Goal: Task Accomplishment & Management: Manage account settings

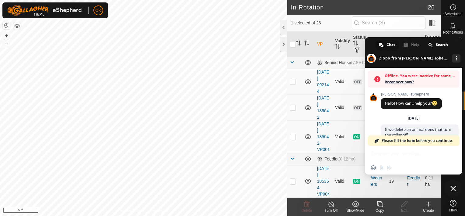
scroll to position [193, 0]
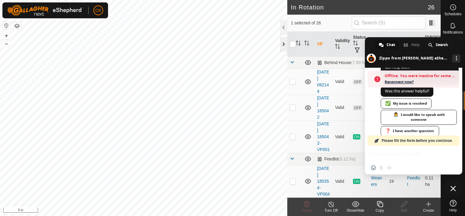
click at [283, 40] on div at bounding box center [283, 44] width 7 height 15
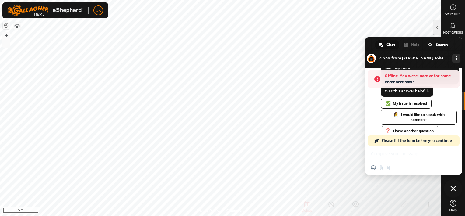
click at [454, 186] on span "Close chat" at bounding box center [453, 187] width 5 height 5
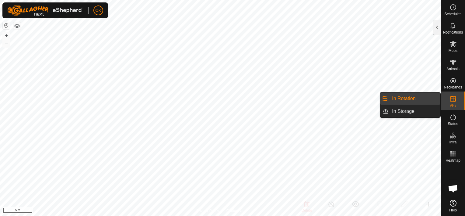
click at [437, 95] on link "In Rotation" at bounding box center [415, 98] width 52 height 12
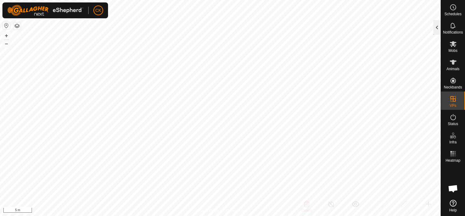
click at [436, 30] on div at bounding box center [437, 27] width 7 height 15
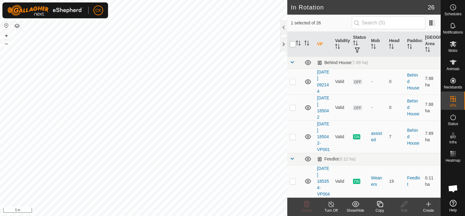
click at [292, 44] on input "checkbox" at bounding box center [293, 44] width 6 height 6
checkbox input "true"
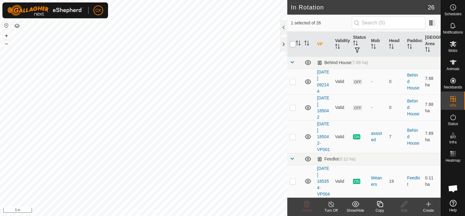
checkbox input "true"
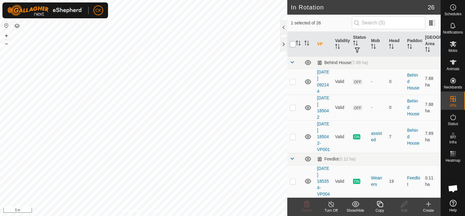
checkbox input "true"
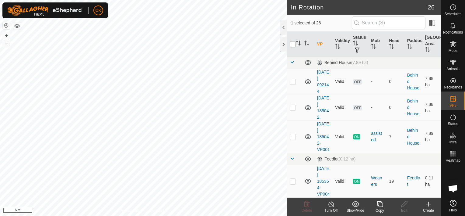
checkbox input "true"
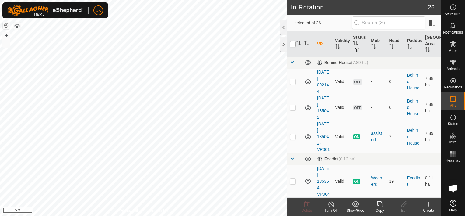
checkbox input "true"
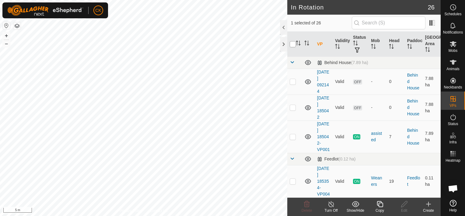
checkbox input "true"
click at [292, 44] on input "checkbox" at bounding box center [293, 44] width 6 height 6
checkbox input "false"
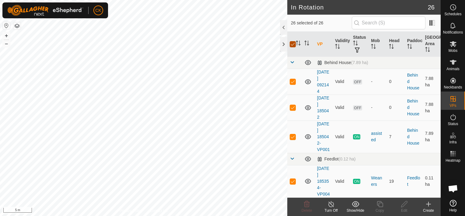
checkbox input "false"
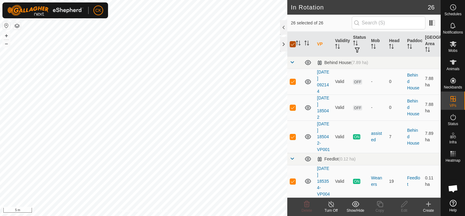
checkbox input "false"
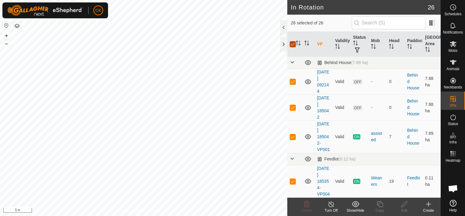
checkbox input "false"
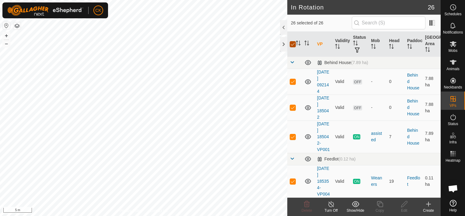
checkbox input "false"
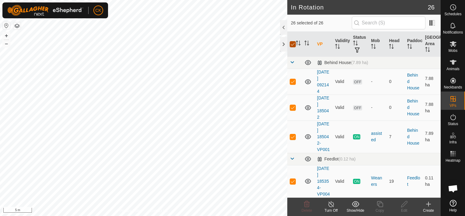
checkbox input "false"
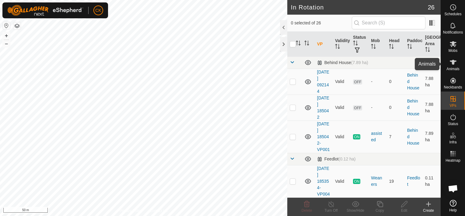
click at [453, 61] on icon at bounding box center [453, 62] width 7 height 5
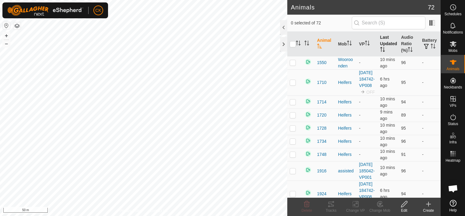
click at [383, 40] on th "Last Updated" at bounding box center [388, 44] width 21 height 25
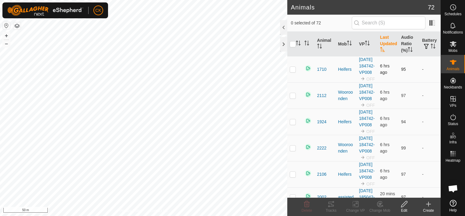
click at [291, 72] on p-checkbox at bounding box center [293, 69] width 6 height 5
checkbox input "true"
click at [293, 98] on p-checkbox at bounding box center [293, 95] width 6 height 5
checkbox input "true"
click at [294, 124] on p-checkbox at bounding box center [293, 121] width 6 height 5
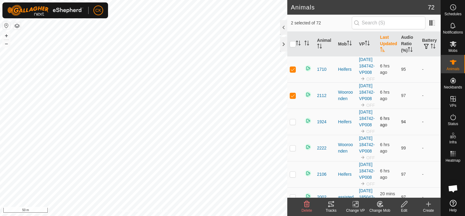
checkbox input "true"
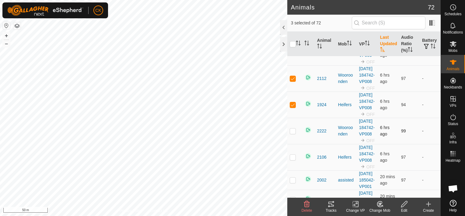
scroll to position [30, 0]
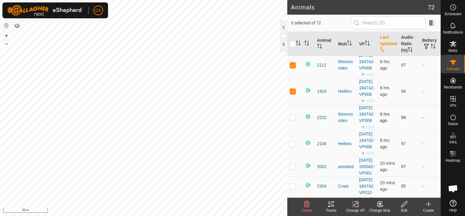
click at [293, 120] on p-checkbox at bounding box center [293, 117] width 6 height 5
checkbox input "true"
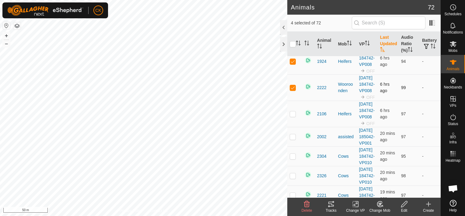
scroll to position [61, 0]
click at [293, 115] on p-checkbox at bounding box center [293, 113] width 6 height 5
checkbox input "true"
click at [306, 203] on icon at bounding box center [306, 203] width 7 height 7
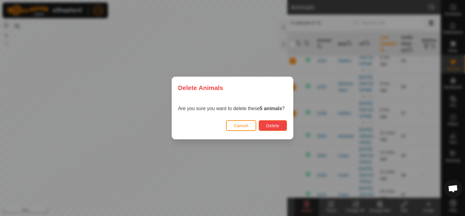
click at [273, 126] on span "Delete" at bounding box center [272, 125] width 13 height 5
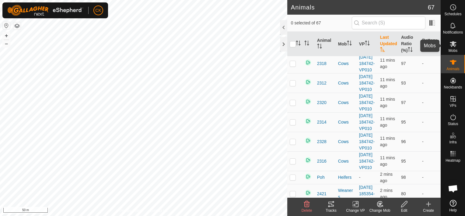
click at [454, 44] on icon at bounding box center [453, 43] width 7 height 7
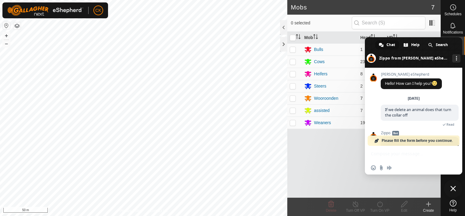
scroll to position [188, 0]
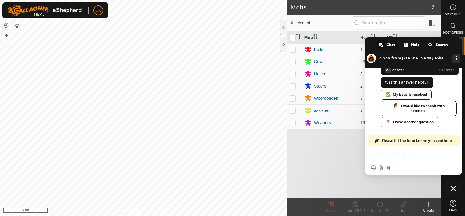
click at [407, 99] on div "✅ My issue is resolved" at bounding box center [406, 95] width 51 height 10
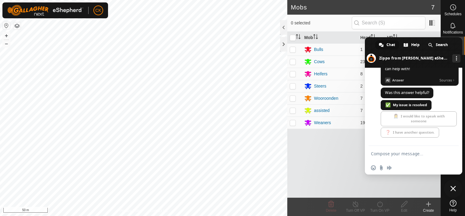
scroll to position [183, 0]
click at [453, 187] on span "Close chat" at bounding box center [453, 187] width 5 height 5
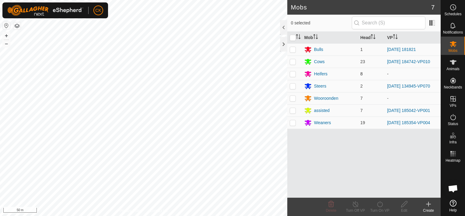
click at [293, 74] on p-checkbox at bounding box center [293, 73] width 6 height 5
click at [380, 203] on icon at bounding box center [379, 204] width 5 height 6
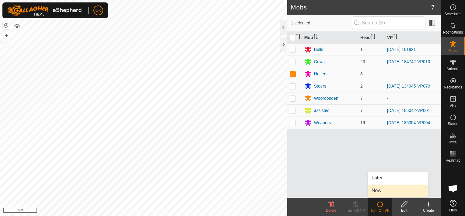
click at [378, 189] on link "Now" at bounding box center [398, 190] width 60 height 12
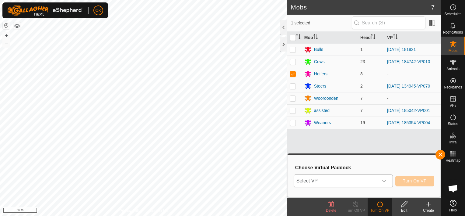
click at [384, 179] on icon "dropdown trigger" at bounding box center [384, 180] width 5 height 5
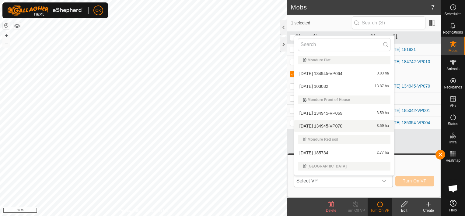
scroll to position [163, 0]
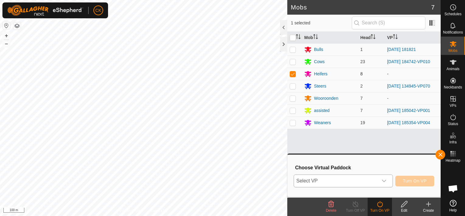
click at [293, 73] on p-checkbox at bounding box center [293, 73] width 6 height 5
checkbox input "false"
click at [322, 73] on div "Heifers" at bounding box center [320, 74] width 13 height 6
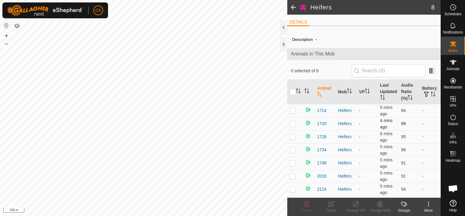
scroll to position [11, 0]
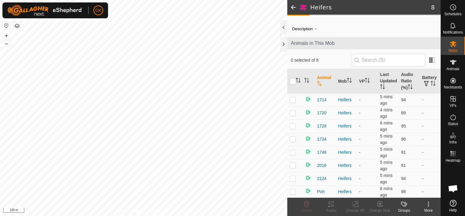
click at [429, 203] on icon at bounding box center [428, 203] width 1 height 1
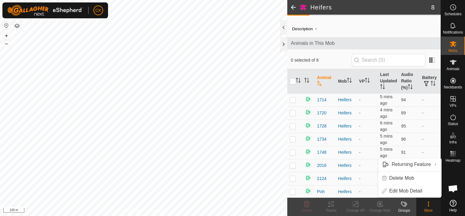
click at [429, 203] on icon at bounding box center [428, 203] width 1 height 1
click at [435, 162] on link "Returning Feature" at bounding box center [409, 164] width 63 height 12
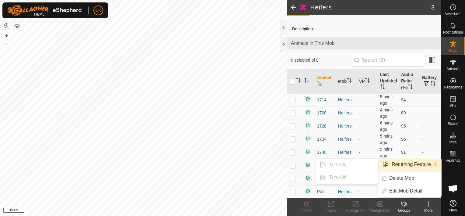
click at [349, 20] on div "Description - Animals in This Mob 0 selected of 8 Animal Mob VP Last Updated Au…" at bounding box center [363, 109] width 153 height 178
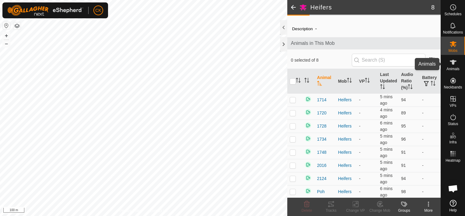
click at [451, 61] on icon at bounding box center [453, 62] width 7 height 5
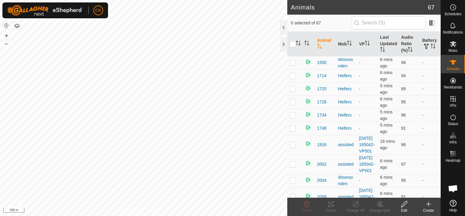
click at [429, 203] on icon at bounding box center [429, 204] width 0 height 4
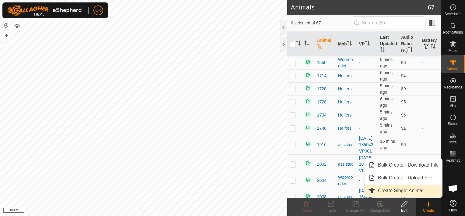
click at [414, 188] on link "Create Single Animal" at bounding box center [404, 190] width 78 height 12
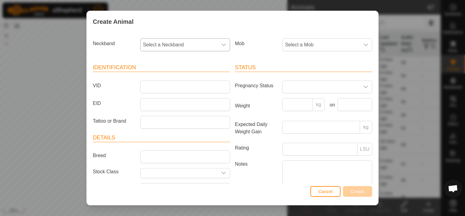
click at [190, 44] on span "Select a Neckband" at bounding box center [179, 45] width 77 height 12
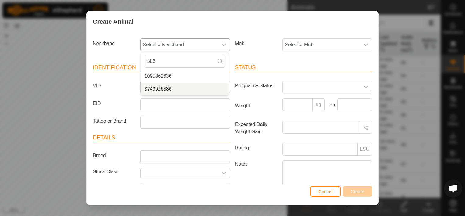
type input "586"
click at [165, 89] on li "3749926586" at bounding box center [185, 89] width 88 height 12
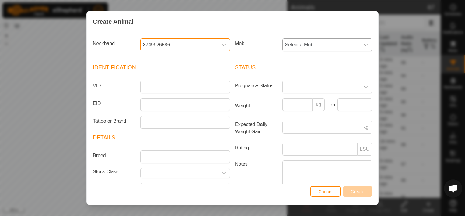
click at [364, 44] on icon "dropdown trigger" at bounding box center [366, 44] width 5 height 5
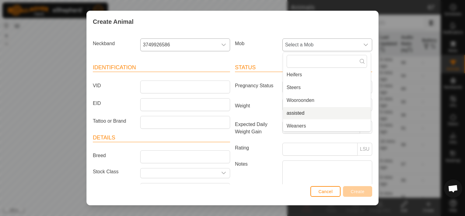
scroll to position [40, 0]
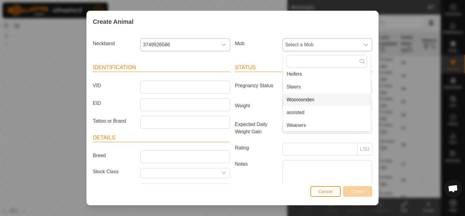
click at [306, 99] on li "Wooroonden" at bounding box center [327, 99] width 88 height 12
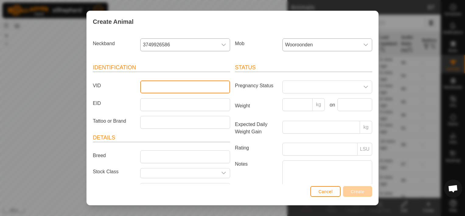
click at [148, 88] on input "VID" at bounding box center [185, 86] width 90 height 13
type input "2210"
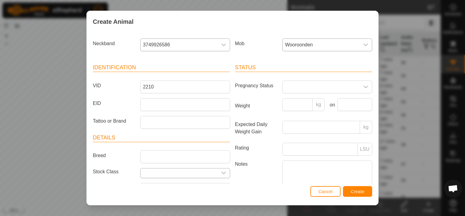
click at [176, 171] on input "text" at bounding box center [179, 172] width 77 height 9
click at [222, 171] on icon "dropdown trigger" at bounding box center [223, 172] width 5 height 5
click at [357, 191] on span "Create" at bounding box center [358, 191] width 14 height 5
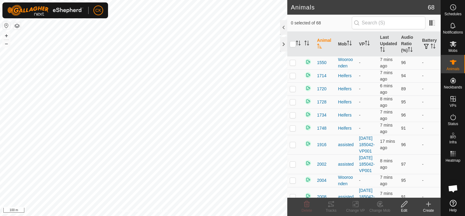
click at [429, 204] on icon at bounding box center [429, 204] width 0 height 4
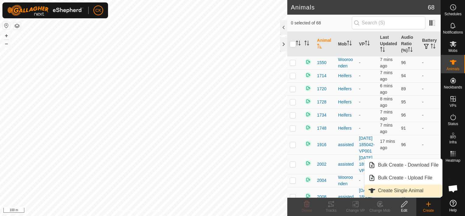
click at [415, 189] on link "Create Single Animal" at bounding box center [404, 190] width 78 height 12
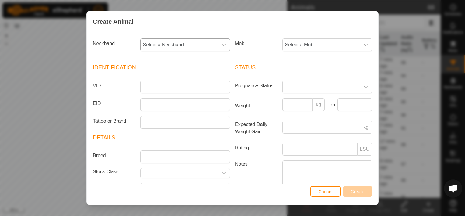
click at [223, 44] on icon "dropdown trigger" at bounding box center [224, 45] width 4 height 2
type input "916"
click at [163, 76] on li "3475951916" at bounding box center [185, 76] width 88 height 12
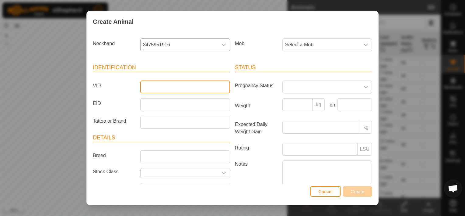
click at [151, 86] on input "VID" at bounding box center [185, 86] width 90 height 13
type input "1710"
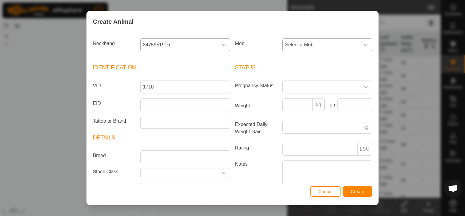
click at [364, 45] on icon "dropdown trigger" at bounding box center [366, 44] width 5 height 5
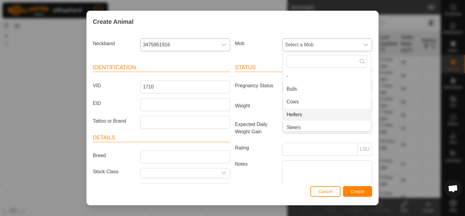
scroll to position [2, 0]
click at [295, 111] on li "Heifers" at bounding box center [327, 112] width 88 height 12
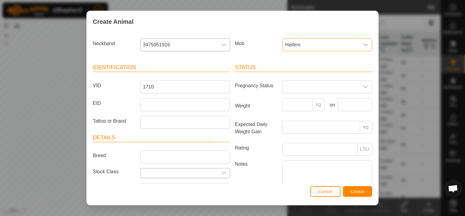
click at [223, 172] on icon "dropdown trigger" at bounding box center [224, 172] width 4 height 2
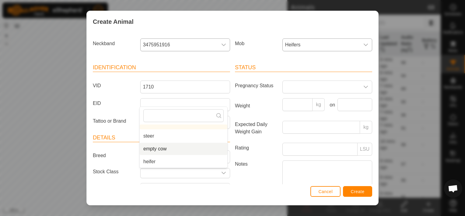
click at [174, 148] on li "empty cow" at bounding box center [184, 149] width 88 height 12
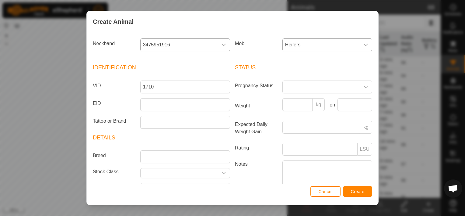
type input "empty cow"
click at [362, 191] on span "Create" at bounding box center [358, 191] width 14 height 5
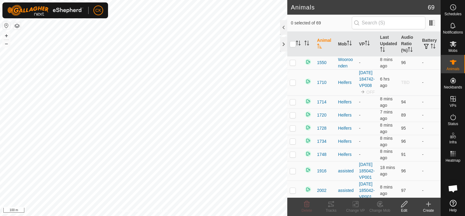
click at [428, 204] on icon at bounding box center [429, 204] width 4 height 0
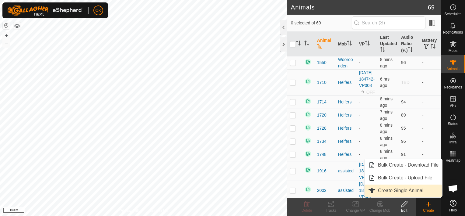
click at [411, 190] on link "Create Single Animal" at bounding box center [404, 190] width 78 height 12
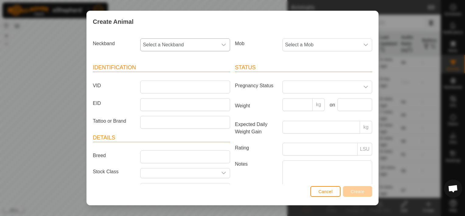
click at [221, 44] on icon "dropdown trigger" at bounding box center [223, 44] width 5 height 5
type input "048"
click at [167, 75] on li "3750953048" at bounding box center [185, 76] width 88 height 12
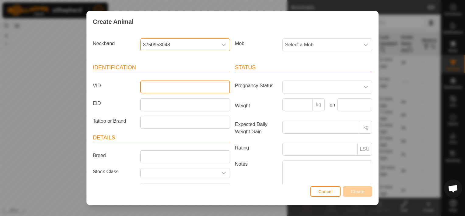
click at [164, 85] on input "VID" at bounding box center [185, 86] width 90 height 13
type input "2112"
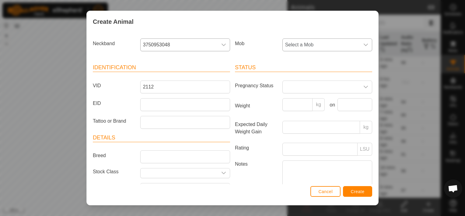
click at [364, 44] on icon "dropdown trigger" at bounding box center [366, 44] width 5 height 5
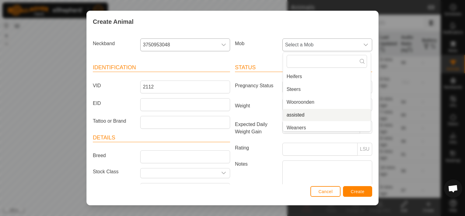
scroll to position [40, 0]
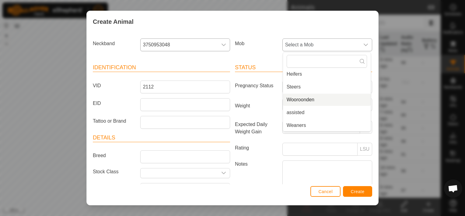
click at [304, 98] on li "Wooroonden" at bounding box center [327, 99] width 88 height 12
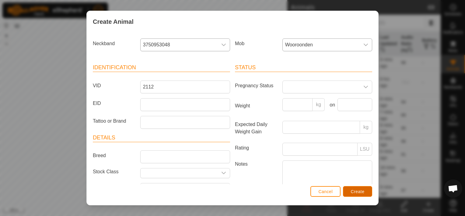
click at [361, 192] on span "Create" at bounding box center [358, 191] width 14 height 5
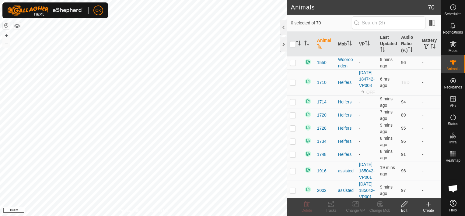
click at [429, 202] on icon at bounding box center [428, 203] width 7 height 7
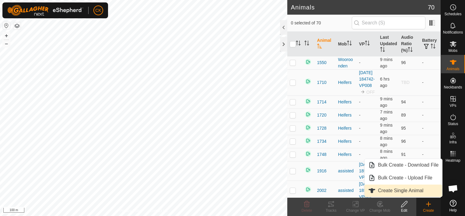
click at [414, 189] on link "Create Single Animal" at bounding box center [404, 190] width 78 height 12
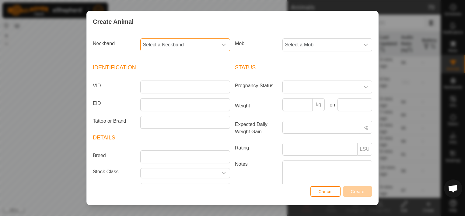
click at [195, 44] on span "Select a Neckband" at bounding box center [179, 45] width 77 height 12
type input "790"
click at [161, 76] on li "1123122790" at bounding box center [185, 76] width 88 height 12
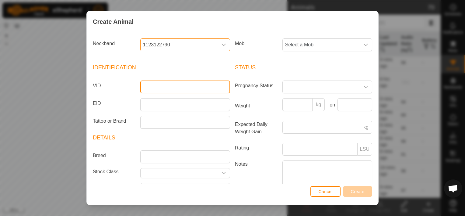
click at [174, 87] on input "VID" at bounding box center [185, 86] width 90 height 13
type input "1924"
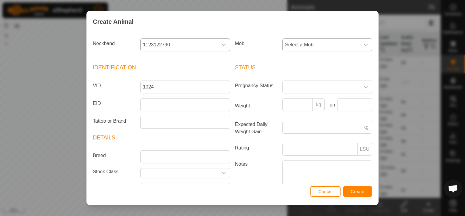
click at [364, 44] on icon "dropdown trigger" at bounding box center [366, 45] width 4 height 2
click at [305, 114] on li "Heifers" at bounding box center [327, 114] width 88 height 12
click at [221, 171] on icon "dropdown trigger" at bounding box center [223, 172] width 5 height 5
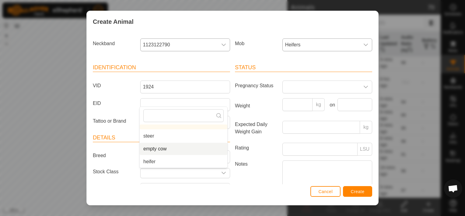
click at [198, 149] on li "empty cow" at bounding box center [184, 149] width 88 height 12
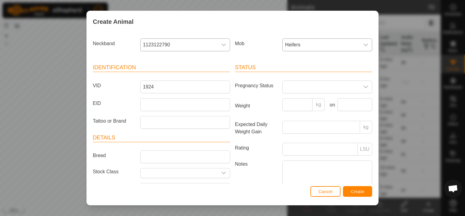
type input "empty cow"
click at [364, 191] on span "Create" at bounding box center [358, 191] width 14 height 5
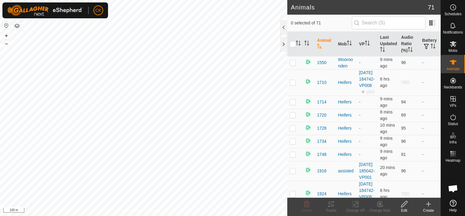
click at [431, 203] on icon at bounding box center [428, 203] width 7 height 7
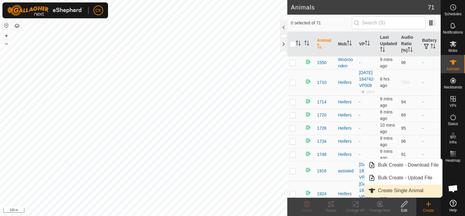
click at [419, 189] on link "Create Single Animal" at bounding box center [404, 190] width 78 height 12
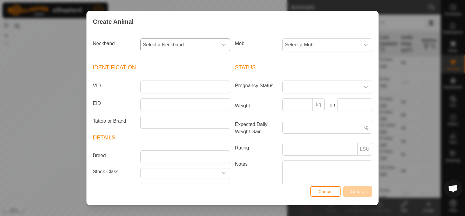
click at [221, 44] on icon "dropdown trigger" at bounding box center [223, 44] width 5 height 5
type input "938"
click at [163, 76] on li "1579592938" at bounding box center [185, 76] width 88 height 12
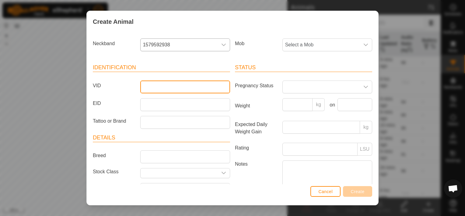
click at [162, 88] on input "VID" at bounding box center [185, 86] width 90 height 13
type input "2222"
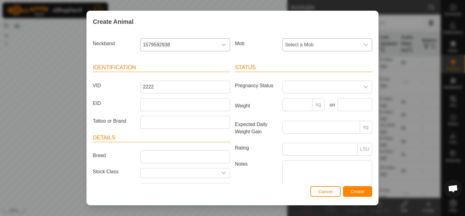
click at [364, 44] on icon "dropdown trigger" at bounding box center [366, 44] width 5 height 5
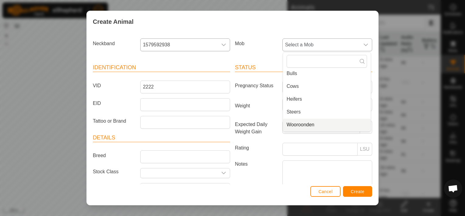
scroll to position [30, 0]
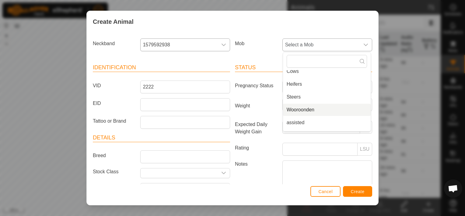
click at [306, 108] on li "Wooroonden" at bounding box center [327, 110] width 88 height 12
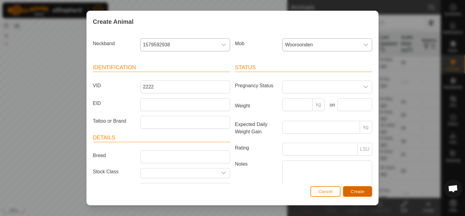
click at [355, 191] on span "Create" at bounding box center [358, 191] width 14 height 5
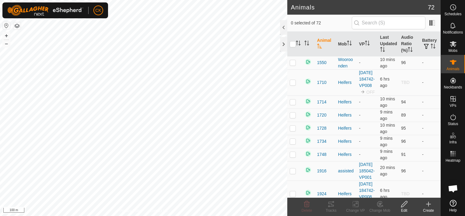
click at [431, 202] on icon at bounding box center [428, 203] width 7 height 7
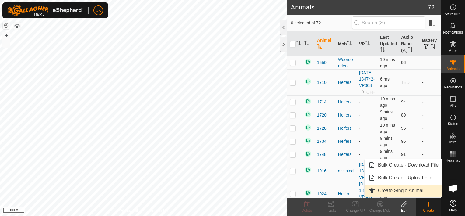
click at [415, 188] on link "Create Single Animal" at bounding box center [404, 190] width 78 height 12
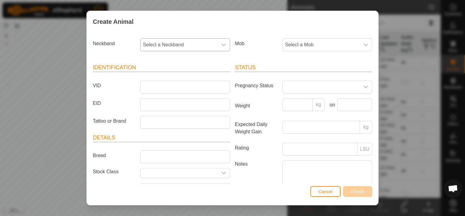
click at [203, 42] on span "Select a Neckband" at bounding box center [179, 45] width 77 height 12
type input "084"
click at [155, 74] on li "0828547084" at bounding box center [185, 76] width 88 height 12
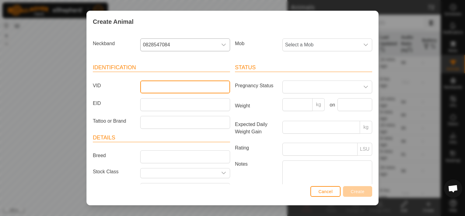
click at [157, 88] on input "VID" at bounding box center [185, 86] width 90 height 13
type input "2106"
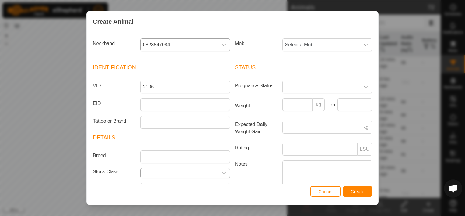
click at [211, 171] on input "text" at bounding box center [179, 172] width 77 height 9
click at [221, 171] on icon "dropdown trigger" at bounding box center [223, 172] width 5 height 5
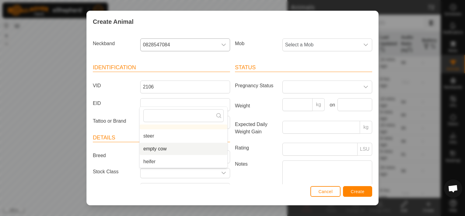
click at [176, 149] on li "empty cow" at bounding box center [184, 149] width 88 height 12
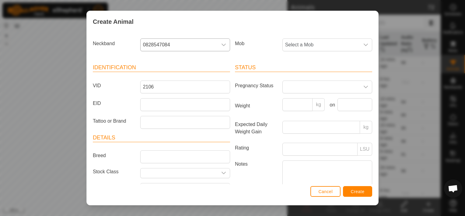
type input "empty cow"
click at [364, 45] on icon "dropdown trigger" at bounding box center [366, 45] width 4 height 2
click at [295, 114] on li "Heifers" at bounding box center [327, 114] width 88 height 12
click at [358, 193] on span "Create" at bounding box center [358, 191] width 14 height 5
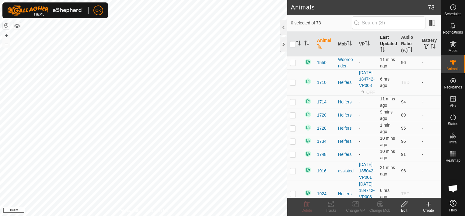
click at [382, 40] on th "Last Updated" at bounding box center [388, 44] width 21 height 25
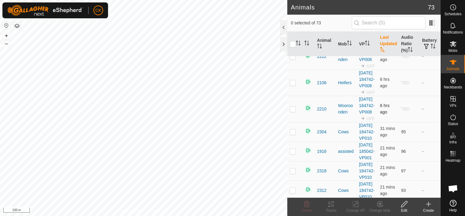
scroll to position [122, 0]
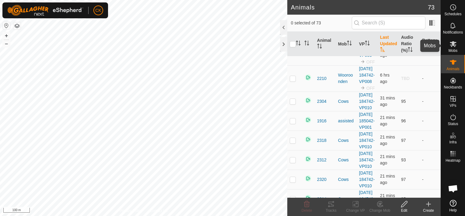
click at [455, 42] on icon at bounding box center [453, 44] width 7 height 6
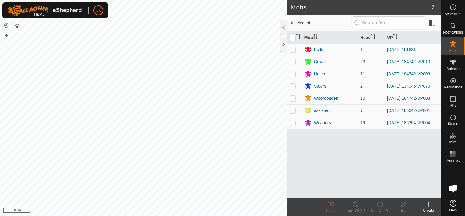
click at [291, 74] on p-checkbox at bounding box center [293, 73] width 6 height 5
checkbox input "true"
click at [453, 118] on icon at bounding box center [453, 116] width 7 height 7
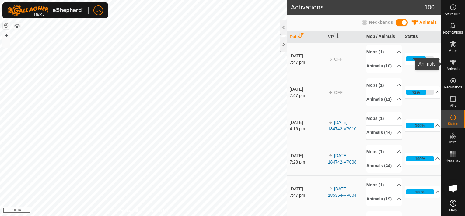
click at [451, 61] on icon at bounding box center [453, 62] width 7 height 5
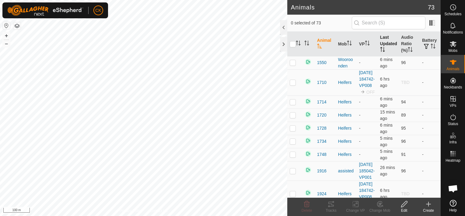
click at [388, 41] on th "Last Updated" at bounding box center [388, 44] width 21 height 25
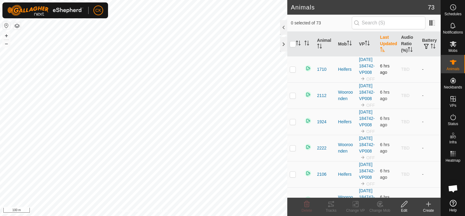
click at [292, 72] on p-checkbox at bounding box center [293, 69] width 6 height 5
checkbox input "true"
click at [291, 98] on p-checkbox at bounding box center [293, 95] width 6 height 5
checkbox input "true"
click at [292, 124] on p-checkbox at bounding box center [293, 121] width 6 height 5
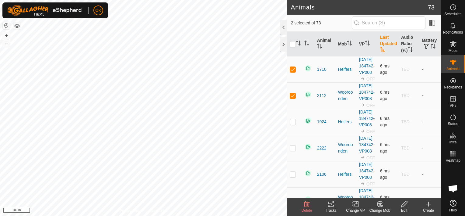
checkbox input "true"
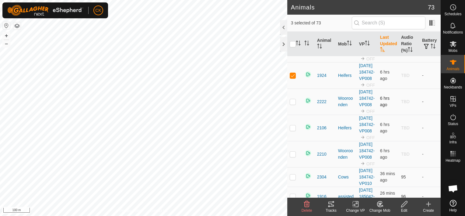
scroll to position [61, 0]
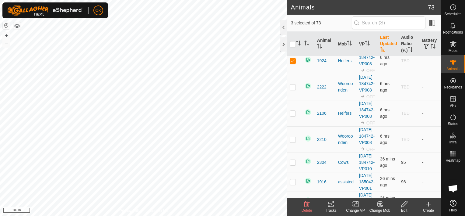
click at [291, 89] on p-checkbox at bounding box center [293, 86] width 6 height 5
checkbox input "true"
click at [295, 115] on p-checkbox at bounding box center [293, 113] width 6 height 5
checkbox input "true"
click at [293, 142] on p-checkbox at bounding box center [293, 139] width 6 height 5
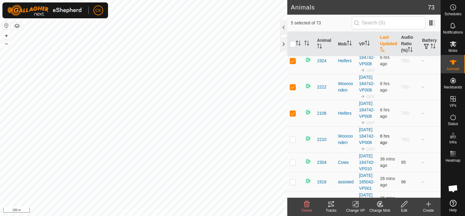
checkbox input "true"
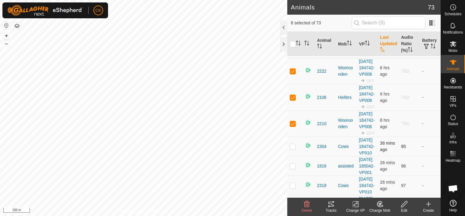
scroll to position [91, 0]
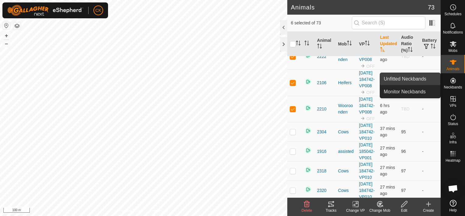
click at [410, 78] on link "Unfitted Neckbands" at bounding box center [410, 79] width 60 height 12
